Goal: Task Accomplishment & Management: Use online tool/utility

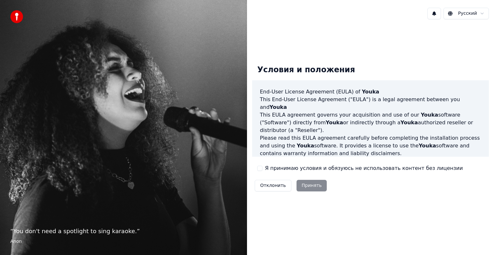
click at [261, 170] on button "Я принимаю условия и обязуюсь не использовать контент без лицензии" at bounding box center [259, 168] width 5 height 5
click at [310, 188] on button "Принять" at bounding box center [312, 186] width 31 height 12
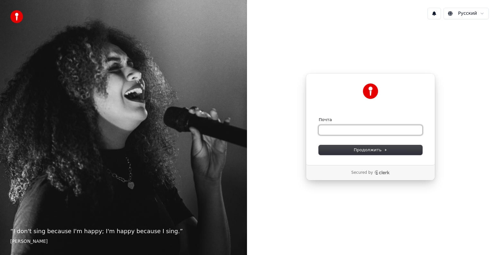
click at [382, 133] on input "Почта" at bounding box center [371, 130] width 104 height 10
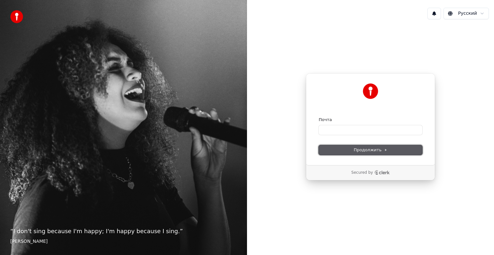
click at [369, 153] on button "Продолжить" at bounding box center [371, 150] width 104 height 10
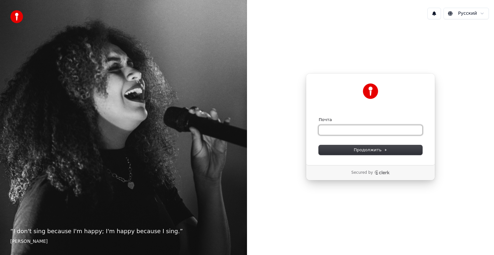
click at [370, 129] on input "Почта" at bounding box center [371, 130] width 104 height 10
click at [376, 153] on button "Продолжить" at bounding box center [371, 150] width 104 height 10
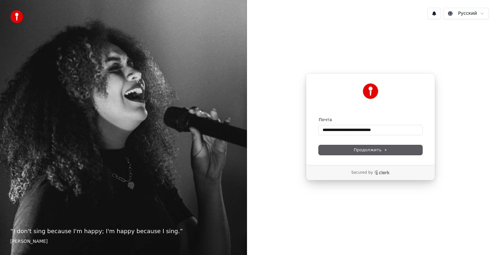
type input "**********"
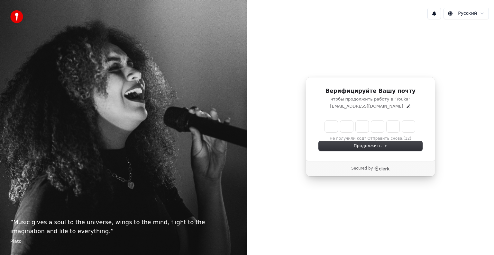
type input "*"
type input "**"
type input "*"
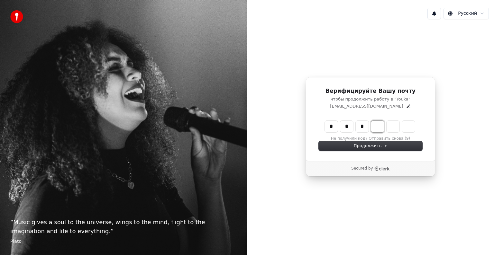
type input "***"
type input "*"
type input "****"
type input "*"
type input "******"
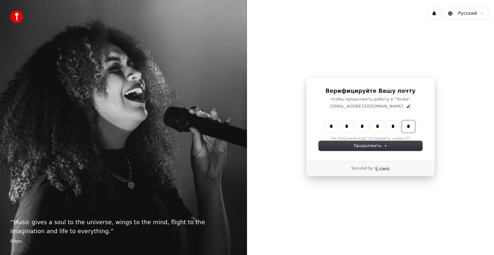
type input "*"
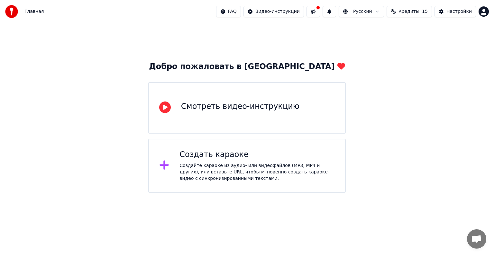
click at [230, 147] on div "Создать караоке Создайте караоке из аудио- или видеофайлов (MP3, MP4 и других),…" at bounding box center [247, 166] width 198 height 54
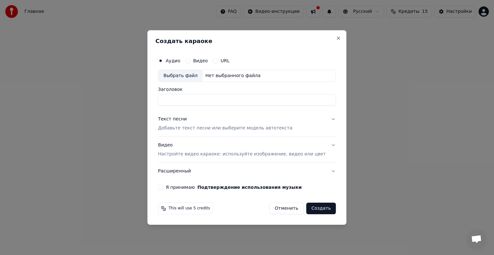
click at [192, 72] on div "Выбрать файл" at bounding box center [180, 76] width 44 height 12
click at [225, 62] on div "URL" at bounding box center [221, 60] width 17 height 5
click at [218, 62] on button "URL" at bounding box center [215, 60] width 5 height 5
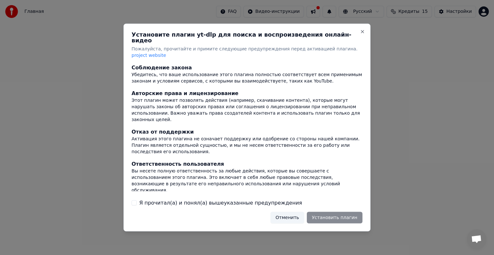
scroll to position [41, 0]
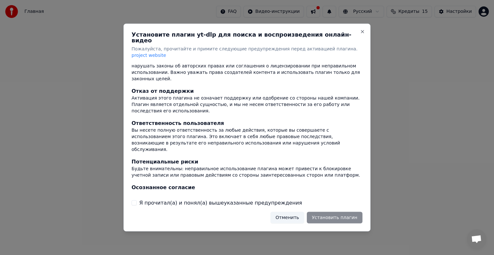
click at [292, 214] on button "Отменить" at bounding box center [288, 218] width 34 height 12
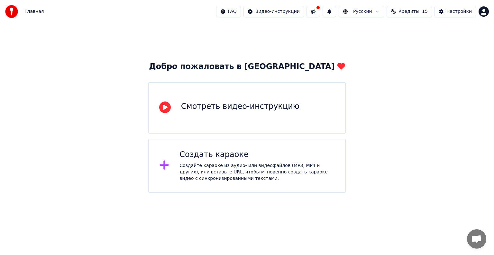
click at [220, 154] on div "Создать караоке" at bounding box center [257, 155] width 155 height 10
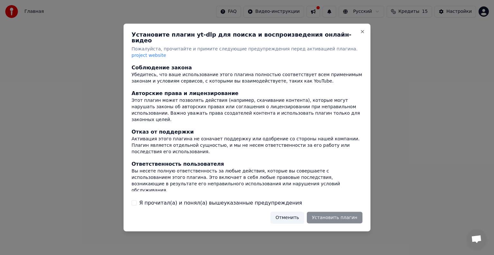
click at [301, 214] on button "Отменить" at bounding box center [288, 218] width 34 height 12
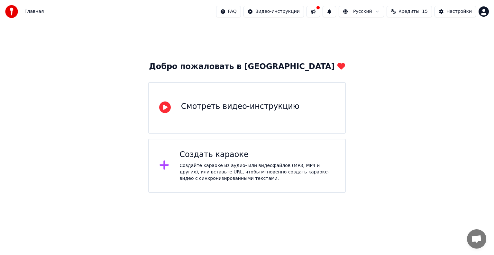
click at [245, 172] on div "Создайте караоке из аудио- или видеофайлов (MP3, MP4 и других), или вставьте UR…" at bounding box center [257, 172] width 155 height 19
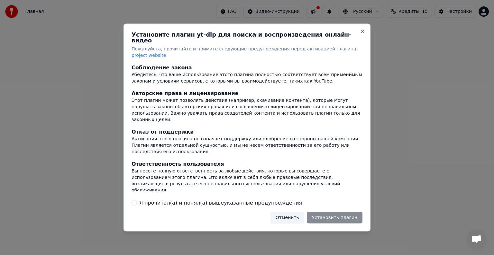
click at [361, 40] on h2 "Установите плагин yt-dlp для поиска и воспроизведения онлайн-видео" at bounding box center [247, 38] width 231 height 12
click at [362, 34] on button "Close" at bounding box center [362, 31] width 5 height 5
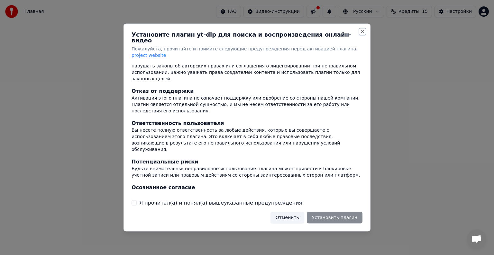
click at [362, 34] on button "Close" at bounding box center [362, 31] width 5 height 5
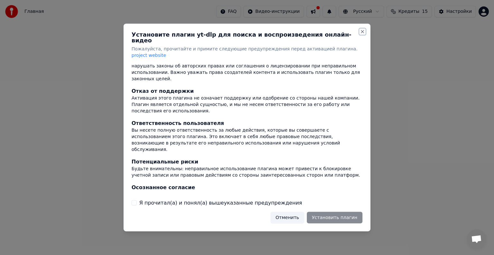
click at [362, 34] on button "Close" at bounding box center [362, 31] width 5 height 5
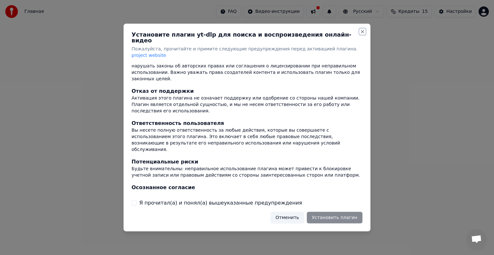
click at [362, 34] on button "Close" at bounding box center [362, 31] width 5 height 5
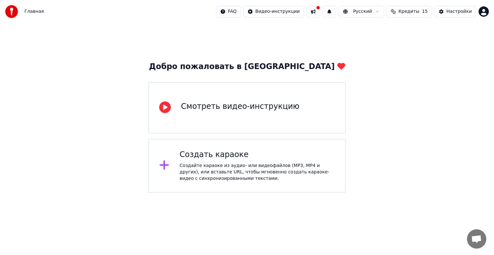
click at [256, 156] on div "Создать караоке" at bounding box center [257, 155] width 155 height 10
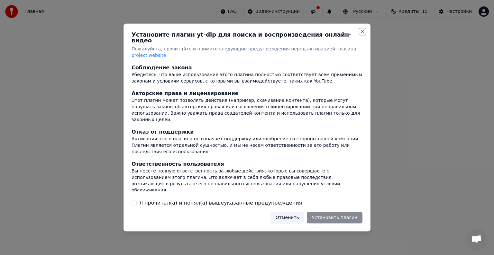
click at [362, 34] on button "Close" at bounding box center [362, 31] width 5 height 5
click at [290, 216] on button "Отменить" at bounding box center [288, 218] width 34 height 12
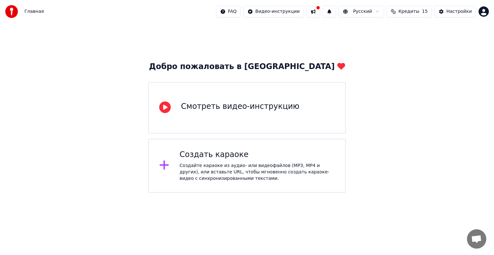
click at [293, 183] on div "Создать караоке Создайте караоке из аудио- или видеофайлов (MP3, MP4 и других),…" at bounding box center [247, 166] width 198 height 54
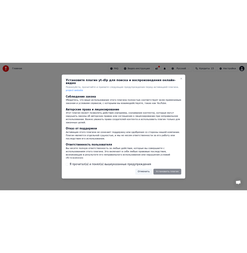
scroll to position [41, 0]
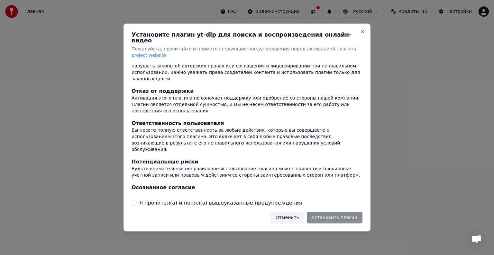
click at [180, 199] on label "Я прочитал(а) и понял(а) вышеуказанные предупреждения" at bounding box center [220, 203] width 163 height 8
click at [137, 200] on button "Я прочитал(а) и понял(а) вышеуказанные предупреждения" at bounding box center [134, 202] width 5 height 5
click at [362, 34] on button "Close" at bounding box center [362, 31] width 5 height 5
click at [339, 212] on button "Установить плагин" at bounding box center [335, 218] width 56 height 12
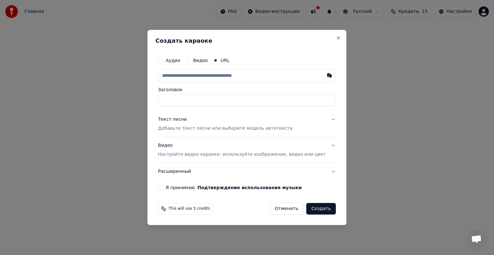
click at [176, 63] on label "Аудио" at bounding box center [173, 60] width 14 height 5
click at [163, 63] on button "Аудио" at bounding box center [160, 60] width 5 height 5
click at [192, 75] on div "Выбрать файл" at bounding box center [180, 76] width 44 height 12
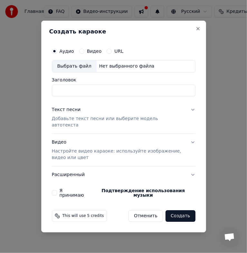
click at [75, 72] on div "Выбрать файл" at bounding box center [74, 66] width 44 height 12
click at [71, 68] on div "Выбрать файл" at bounding box center [74, 66] width 44 height 12
click at [87, 53] on label "Видео" at bounding box center [94, 51] width 15 height 5
click at [84, 54] on button "Видео" at bounding box center [81, 51] width 5 height 5
click at [77, 68] on div "Выбрать файл" at bounding box center [74, 66] width 44 height 12
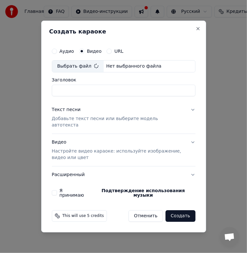
type input "**********"
click at [106, 125] on p "Добавьте текст песни или выберите модель автотекста" at bounding box center [118, 122] width 133 height 13
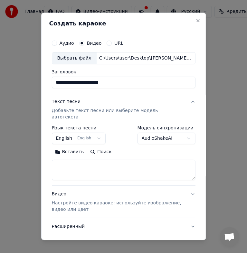
click at [88, 160] on textarea at bounding box center [123, 170] width 143 height 21
paste textarea "**********"
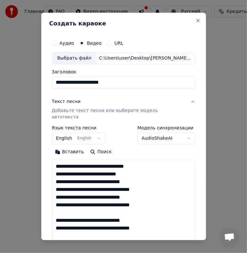
scroll to position [421, 0]
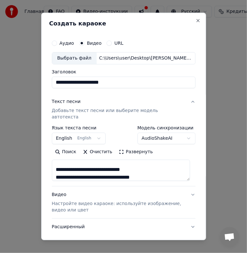
type textarea "**********"
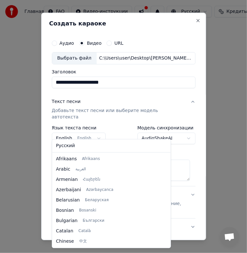
click at [92, 133] on body "**********" at bounding box center [123, 113] width 247 height 226
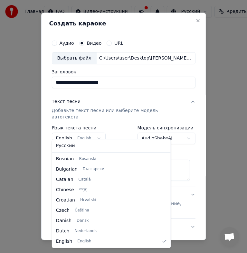
select select "**"
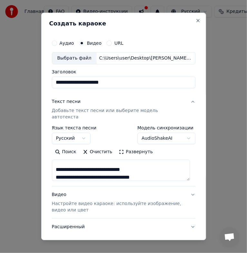
click at [131, 147] on button "Развернуть" at bounding box center [136, 152] width 41 height 10
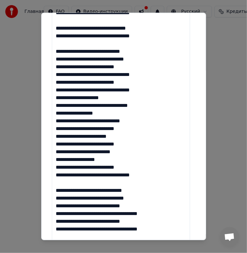
scroll to position [269, 0]
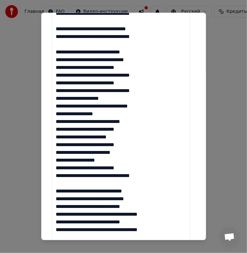
drag, startPoint x: 56, startPoint y: 91, endPoint x: 109, endPoint y: 152, distance: 80.7
click at [109, 152] on textarea at bounding box center [121, 113] width 138 height 445
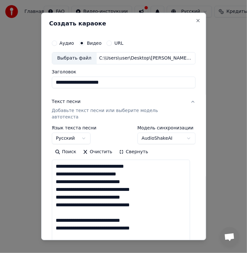
scroll to position [0, 0]
type textarea "**********"
click at [177, 129] on body "**********" at bounding box center [123, 113] width 247 height 226
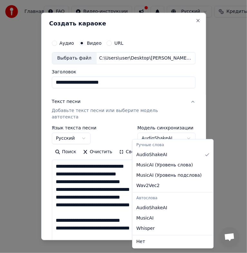
click at [118, 129] on body "**********" at bounding box center [123, 113] width 247 height 226
click at [172, 132] on body "**********" at bounding box center [123, 113] width 247 height 226
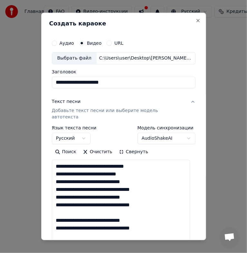
click at [115, 114] on body "**********" at bounding box center [123, 113] width 247 height 226
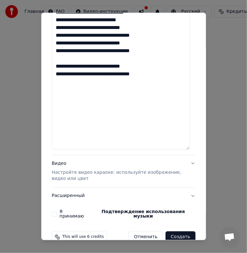
scroll to position [458, 0]
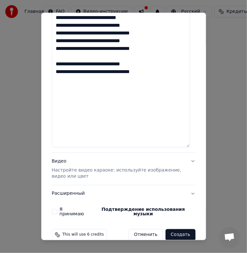
click at [130, 167] on p "Настройте видео караоке: используйте изображение, видео или цвет" at bounding box center [118, 173] width 133 height 13
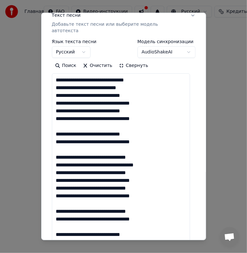
scroll to position [26, 0]
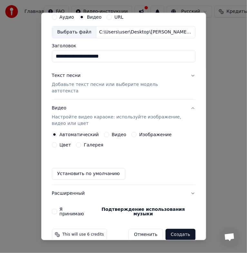
click at [55, 209] on button "Я принимаю Подтверждение использования музыки" at bounding box center [54, 211] width 5 height 5
click at [174, 229] on button "Создать" at bounding box center [180, 235] width 30 height 12
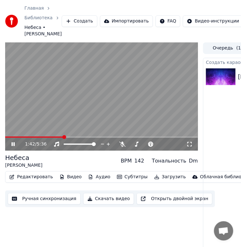
click at [5, 136] on video at bounding box center [101, 96] width 193 height 109
click at [5, 137] on span at bounding box center [5, 137] width 1 height 1
click at [14, 145] on icon at bounding box center [13, 144] width 4 height 5
click at [13, 144] on icon at bounding box center [13, 145] width 3 height 4
click at [14, 138] on span at bounding box center [9, 137] width 9 height 1
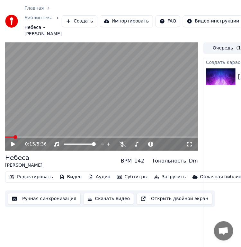
click at [13, 145] on icon at bounding box center [13, 144] width 4 height 5
click at [13, 143] on icon at bounding box center [17, 144] width 15 height 5
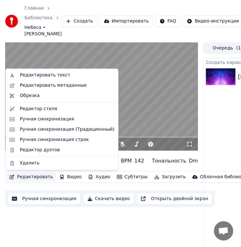
click at [26, 177] on button "Редактировать" at bounding box center [31, 177] width 49 height 9
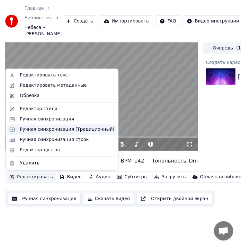
click at [42, 129] on div "Ручная синхронизация (Традиционный)" at bounding box center [67, 130] width 95 height 6
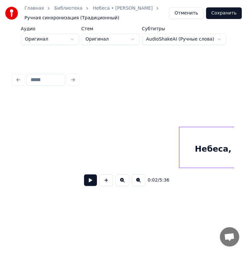
click at [93, 180] on button at bounding box center [90, 180] width 13 height 12
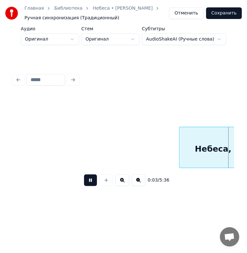
click at [93, 180] on button at bounding box center [90, 180] width 13 height 12
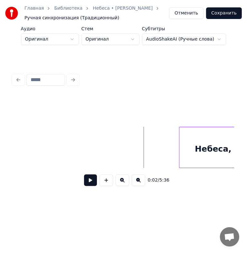
click at [90, 183] on button at bounding box center [90, 180] width 13 height 12
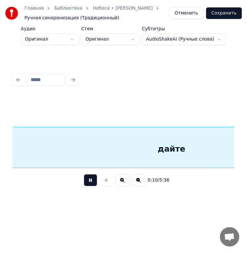
scroll to position [0, 664]
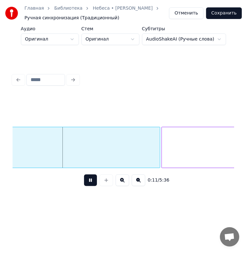
click at [136, 186] on button at bounding box center [139, 180] width 14 height 12
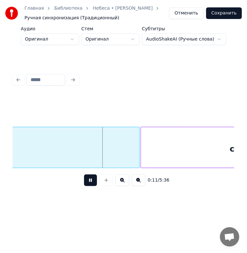
click at [136, 186] on button at bounding box center [139, 180] width 14 height 12
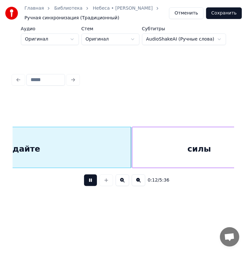
click at [136, 186] on button at bounding box center [139, 180] width 14 height 12
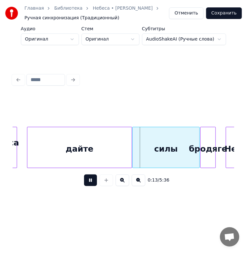
click at [136, 186] on button at bounding box center [139, 180] width 14 height 12
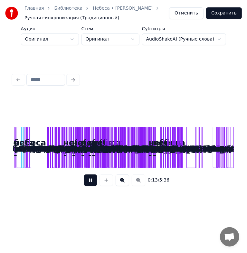
click at [136, 186] on div "0:13 / 5:36" at bounding box center [123, 180] width 211 height 14
click at [122, 183] on button at bounding box center [123, 180] width 14 height 12
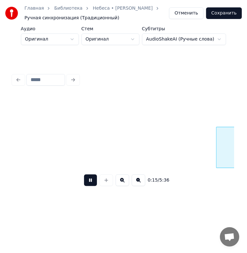
scroll to position [0, 236]
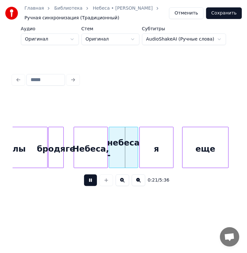
drag, startPoint x: 65, startPoint y: 119, endPoint x: 202, endPoint y: 145, distance: 139.8
click at [202, 145] on div "0:21 / 5:36" at bounding box center [123, 144] width 221 height 98
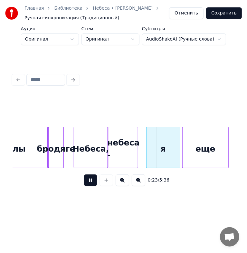
click at [172, 149] on div "я" at bounding box center [162, 149] width 33 height 44
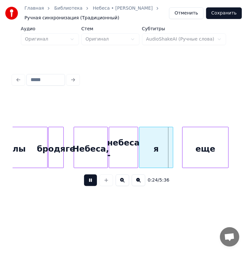
click at [163, 149] on div "я" at bounding box center [155, 149] width 33 height 44
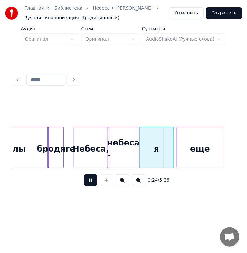
click at [200, 150] on div "еще" at bounding box center [200, 149] width 46 height 44
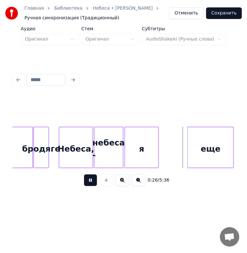
scroll to position [0, 251]
click at [226, 150] on div "еще" at bounding box center [210, 149] width 46 height 44
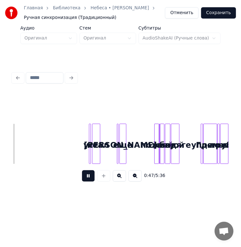
scroll to position [0, 761]
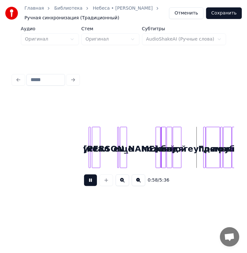
click at [93, 179] on button at bounding box center [90, 180] width 13 height 12
click at [75, 77] on div at bounding box center [123, 80] width 226 height 14
click at [186, 14] on button "Отменить" at bounding box center [186, 13] width 34 height 12
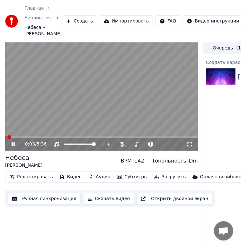
click at [12, 145] on icon at bounding box center [13, 145] width 3 height 4
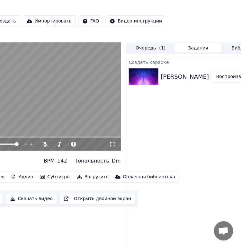
scroll to position [0, 107]
